Goal: Information Seeking & Learning: Check status

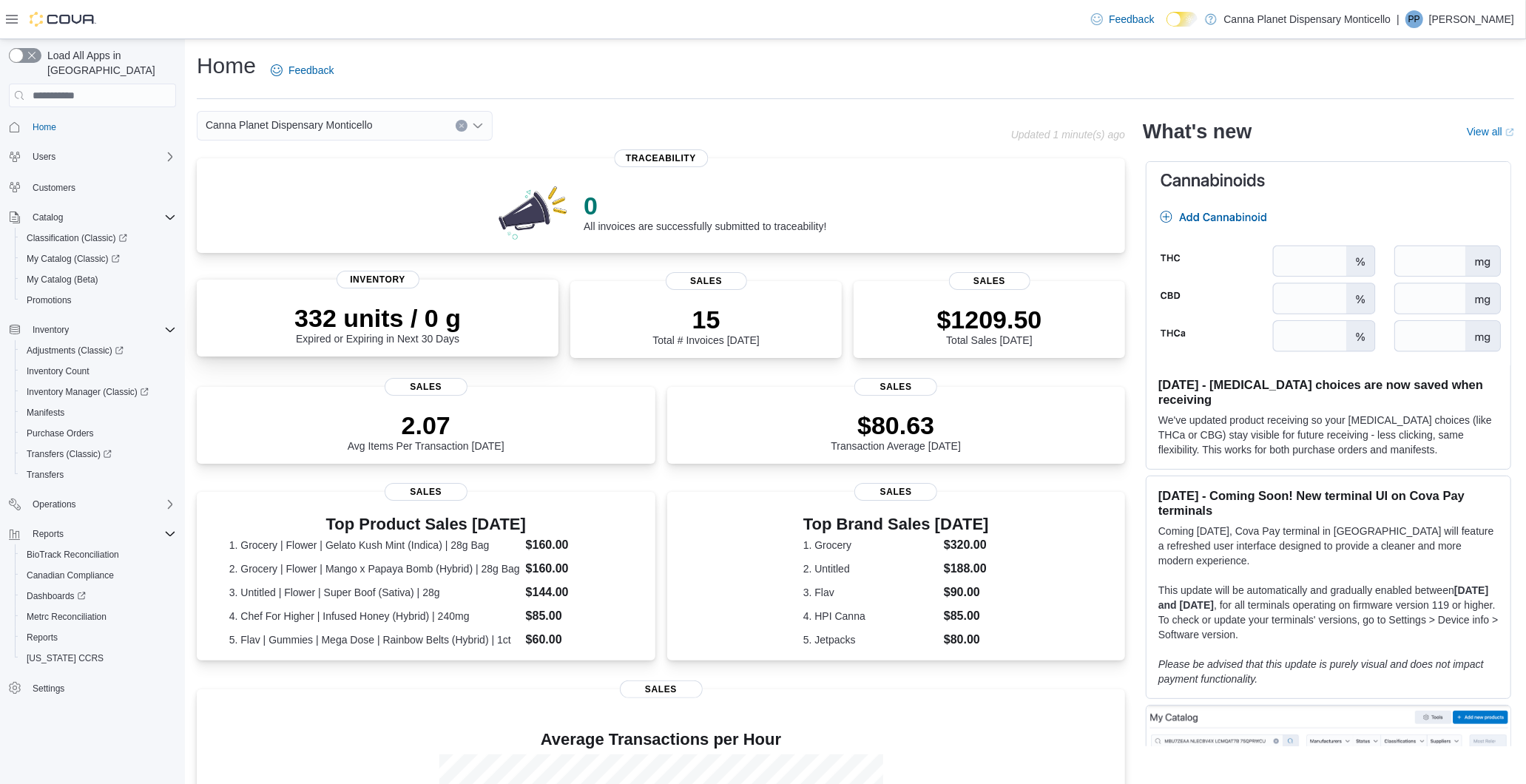
click at [471, 319] on div "332 units / 0 g Expired or Expiring in Next 30 Days" at bounding box center [378, 320] width 338 height 47
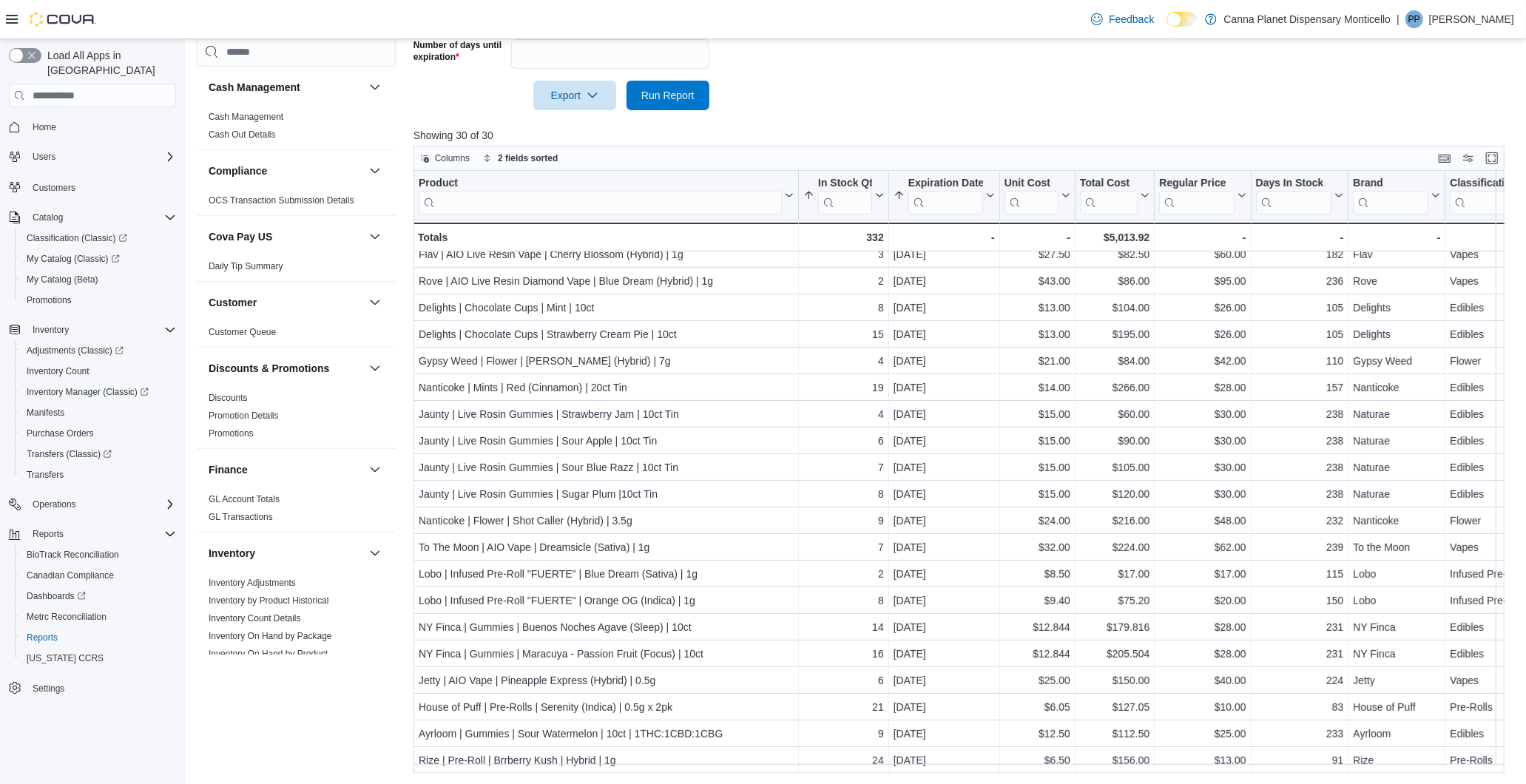
scroll to position [286, 0]
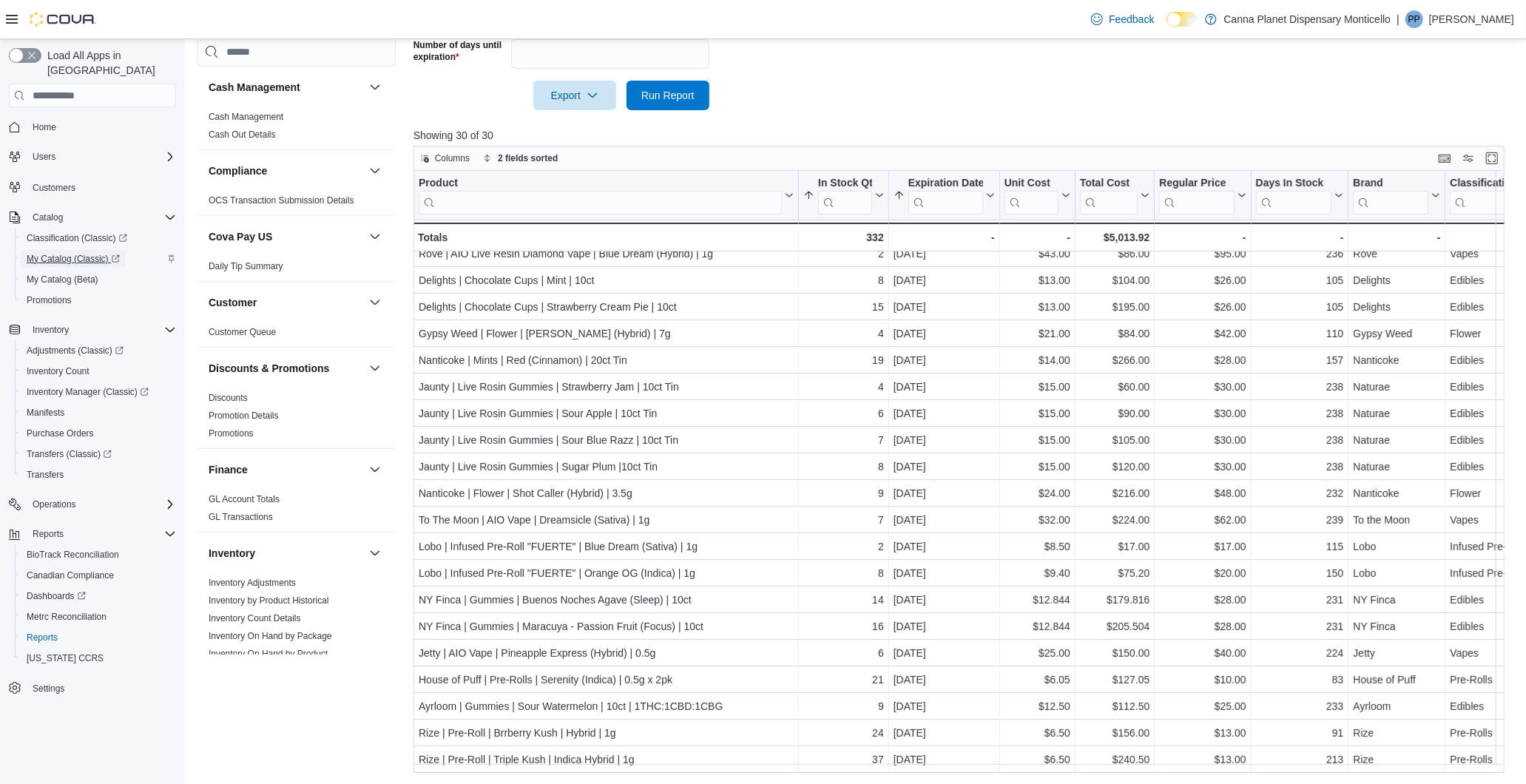
click at [70, 253] on span "My Catalog (Classic)" at bounding box center [73, 259] width 93 height 12
